Goal: Information Seeking & Learning: Find specific fact

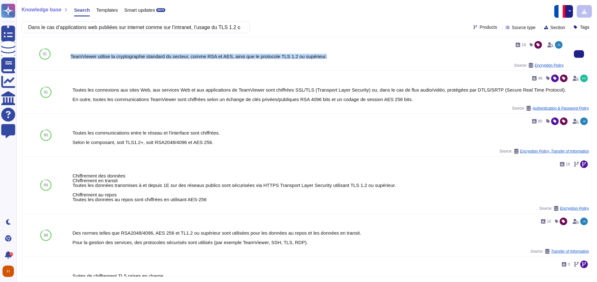
drag, startPoint x: 69, startPoint y: 55, endPoint x: 359, endPoint y: 55, distance: 289.7
click at [359, 55] on div "18 TeamViewer utilise la cryptographie standard du secteur, comme RSA et AES, a…" at bounding box center [317, 53] width 498 height 33
copy div "TeamViewer utilise la cryptographie standard du secteur, comme RSA et AES, ains…"
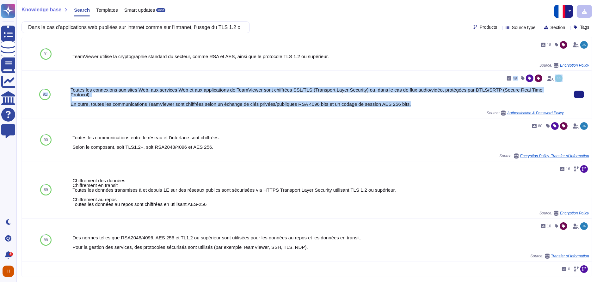
drag, startPoint x: 66, startPoint y: 88, endPoint x: 446, endPoint y: 99, distance: 380.2
click at [446, 99] on div "91 49 Toutes les connexions aux sites Web, aux services Web et aux applications…" at bounding box center [307, 95] width 570 height 48
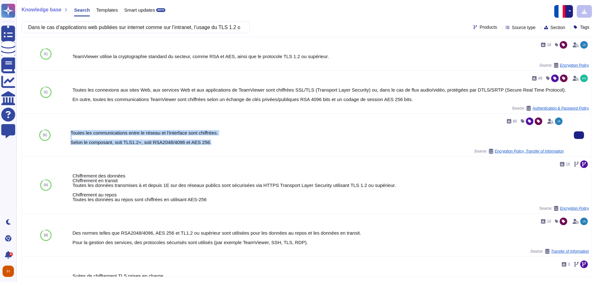
drag, startPoint x: 218, startPoint y: 143, endPoint x: 69, endPoint y: 133, distance: 148.9
click at [69, 133] on div "80 Toutes les communications entre le réseau et l'interface sont chiffrées. Sel…" at bounding box center [317, 135] width 498 height 43
copy div "Toutes les communications entre le réseau et l'interface sont chiffrées. Selon …"
click at [114, 23] on input "Dans le cas d’applications web publiées sur internet comme sur l’intranet, l’us…" at bounding box center [134, 27] width 218 height 11
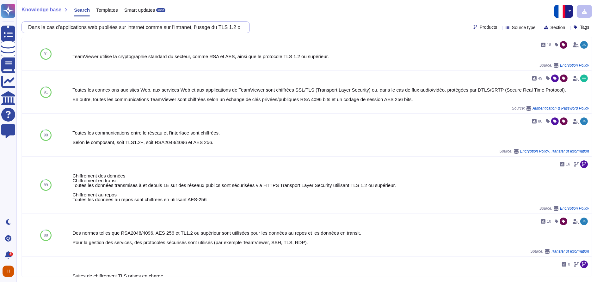
click at [114, 23] on input "Dans le cas d’applications web publiées sur internet comme sur l’intranet, l’us…" at bounding box center [134, 27] width 218 height 11
paste input "Les données utiles à l’authentification doivent être chiffrées lors de leur com…"
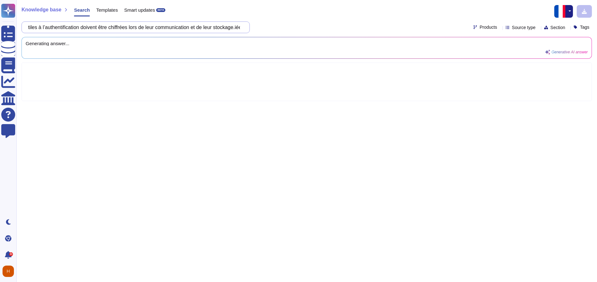
click at [114, 28] on input "Les données utiles à l’authentification doivent être chiffrées lors de leur com…" at bounding box center [134, 27] width 218 height 11
paste input "text"
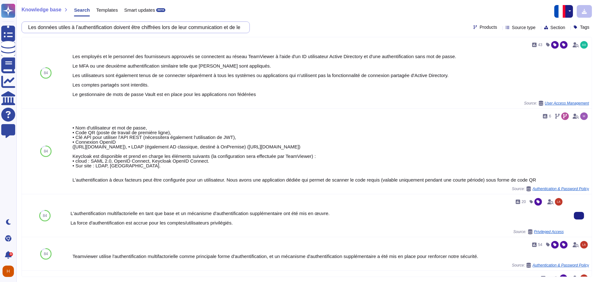
scroll to position [176, 0]
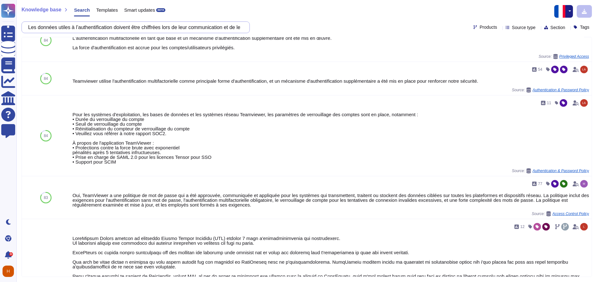
click at [125, 27] on input "Les données utiles à l’authentification doivent être chiffrées lors de leur com…" at bounding box center [134, 27] width 218 height 11
paste input "De manière générale, si des techniques cryptographiques sont utilisées, elles d…"
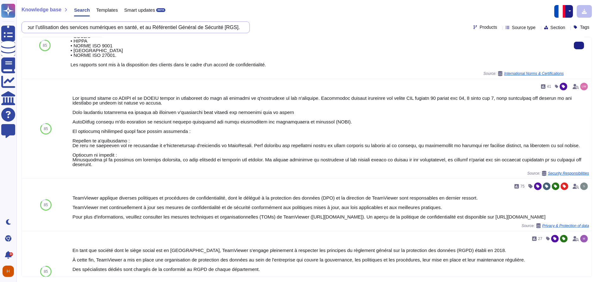
scroll to position [351, 0]
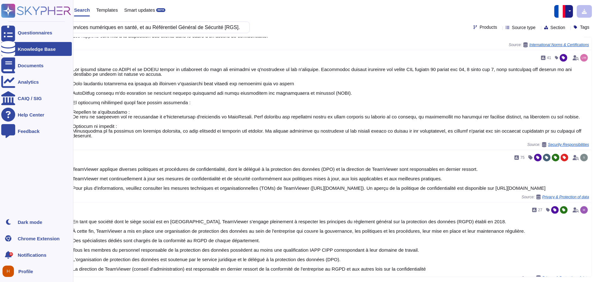
type input "De manière générale, si des techniques cryptographiques sont utilisées, elles d…"
